Goal: Connect with others: Connect with others

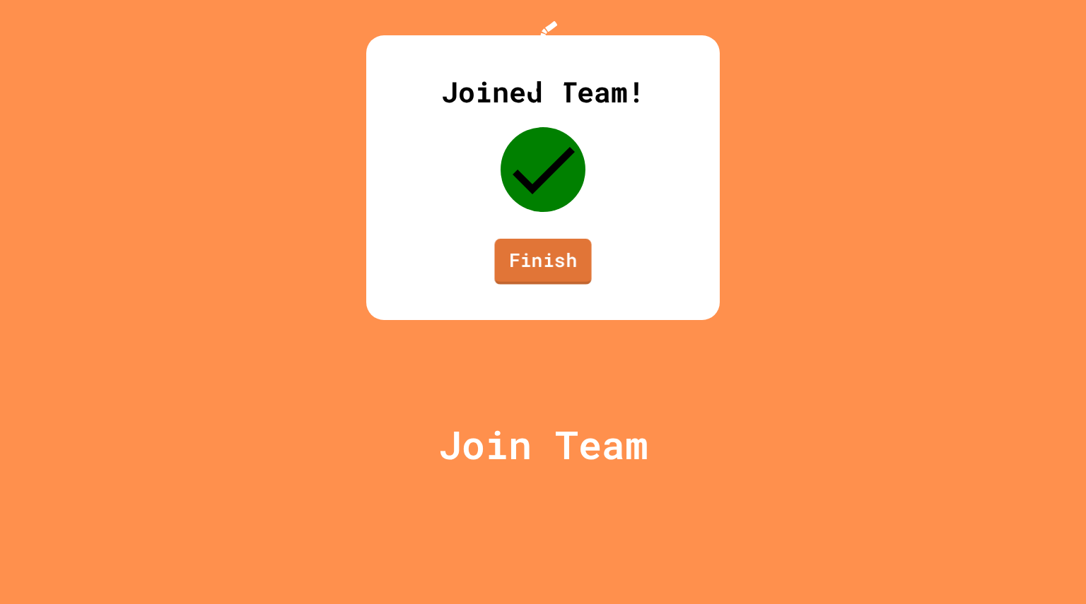
drag, startPoint x: 515, startPoint y: 407, endPoint x: 484, endPoint y: 387, distance: 37.5
drag, startPoint x: 484, startPoint y: 387, endPoint x: 448, endPoint y: 382, distance: 35.6
drag, startPoint x: 448, startPoint y: 382, endPoint x: 436, endPoint y: 455, distance: 73.8
click at [436, 320] on div "Joined Team! Finish" at bounding box center [542, 177] width 353 height 285
click at [525, 284] on link "Finish" at bounding box center [542, 261] width 95 height 47
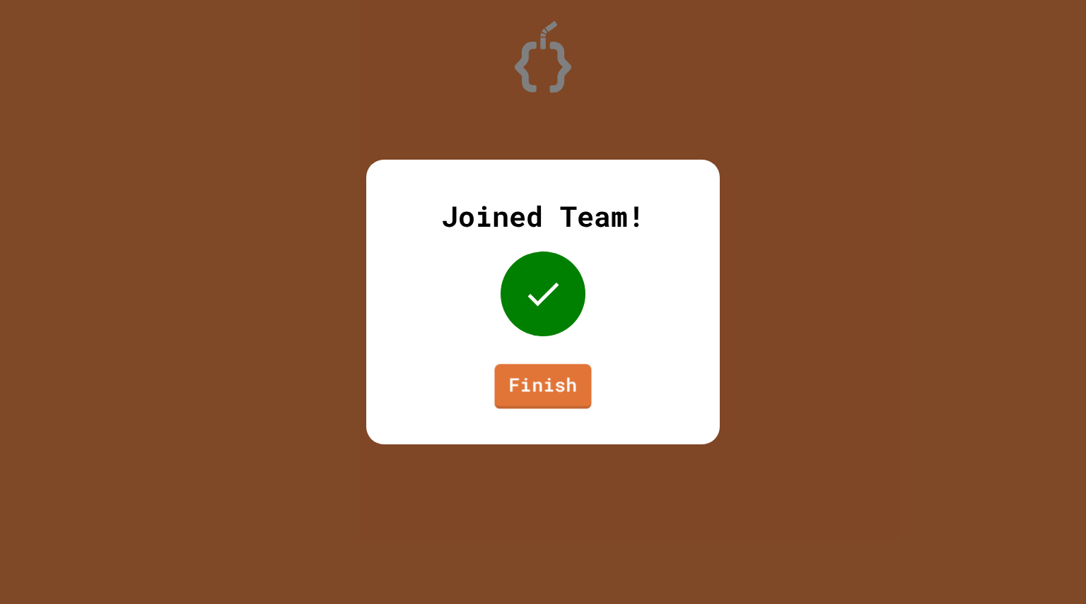
click at [542, 391] on link "Finish" at bounding box center [542, 386] width 97 height 45
